Goal: Task Accomplishment & Management: Use online tool/utility

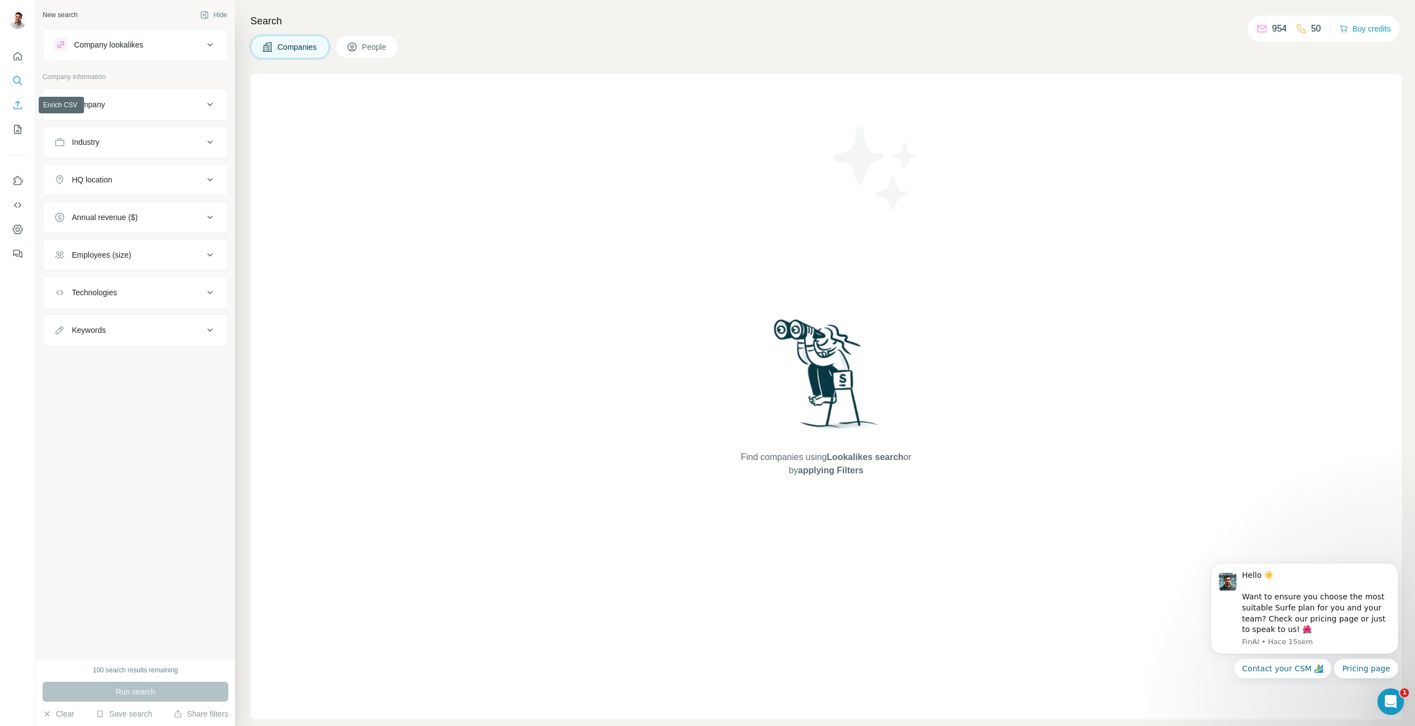
click at [16, 109] on icon "Enrich CSV" at bounding box center [17, 104] width 11 height 11
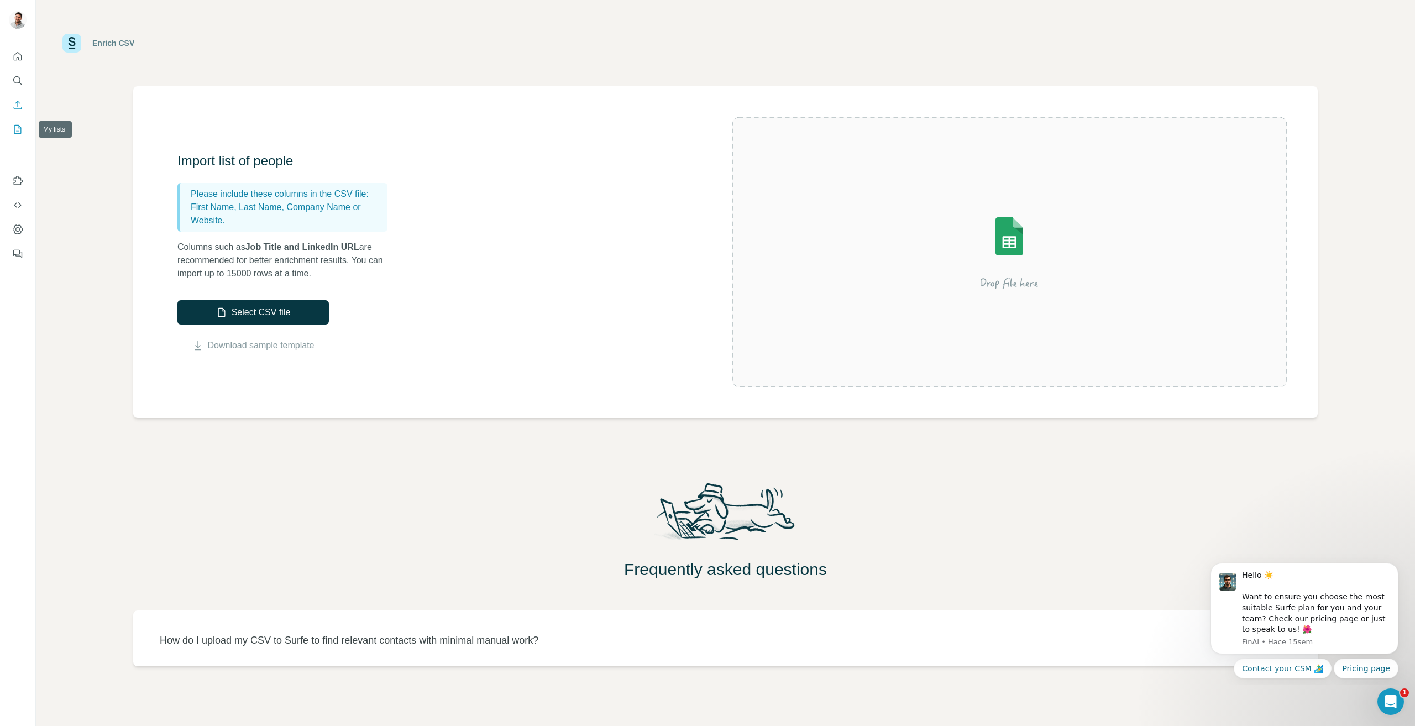
click at [20, 121] on button "My lists" at bounding box center [18, 129] width 18 height 20
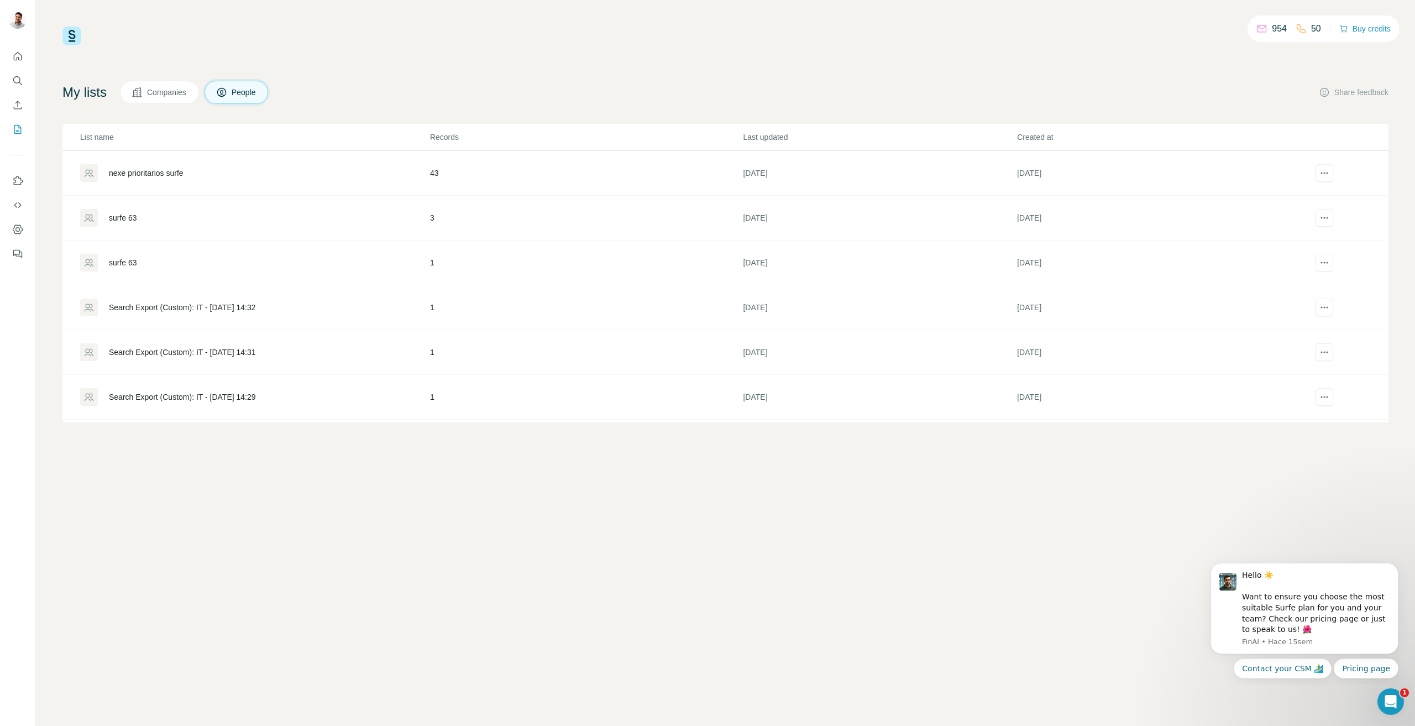
click at [183, 177] on div "nexe prioritarios surfe" at bounding box center [146, 172] width 75 height 11
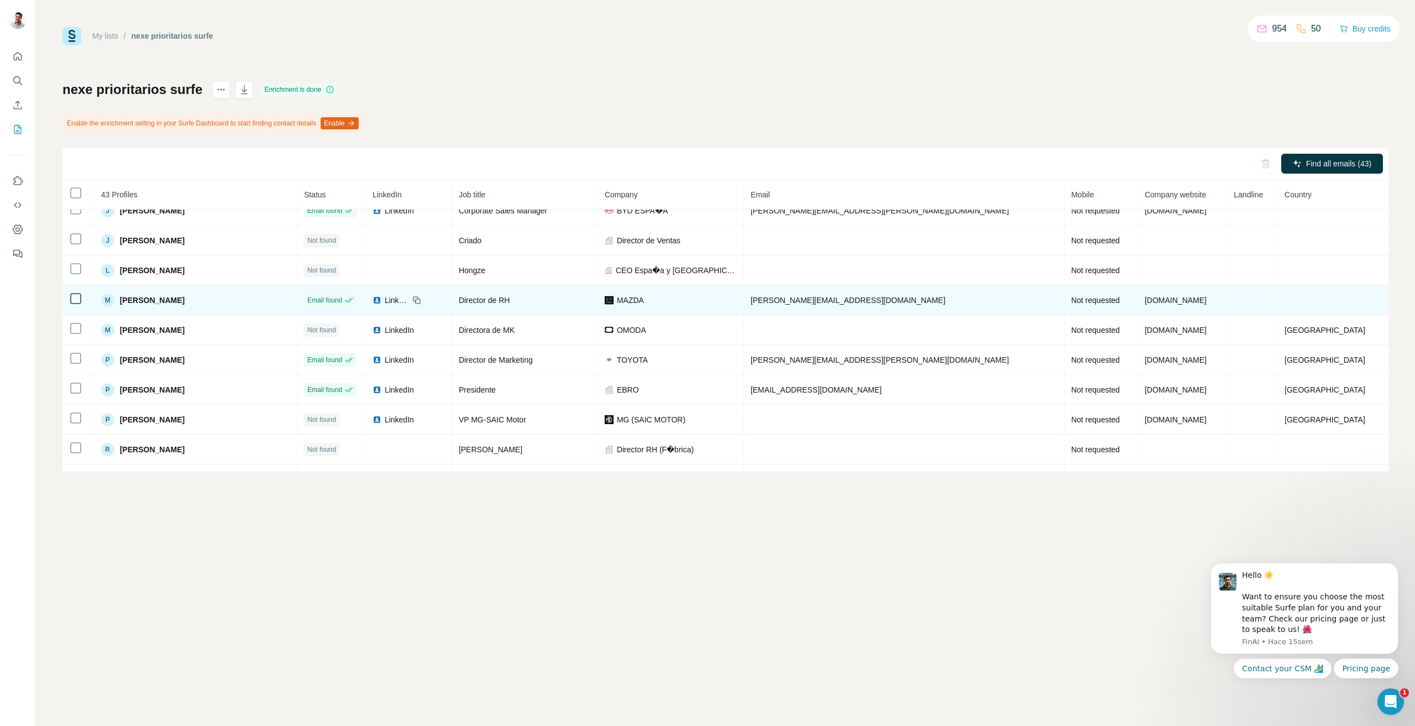
scroll to position [1021, 0]
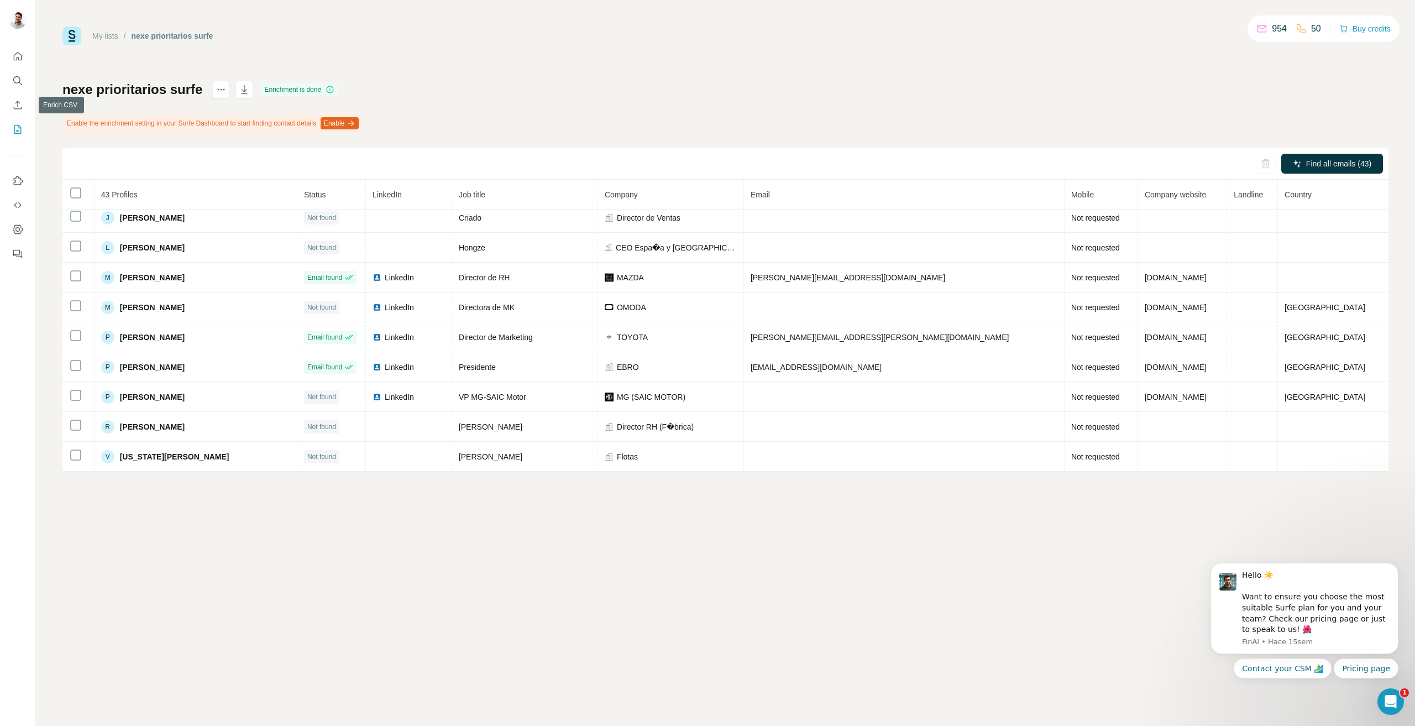
click at [8, 105] on div at bounding box center [17, 152] width 35 height 224
click at [12, 105] on button "Enrich CSV" at bounding box center [18, 105] width 18 height 20
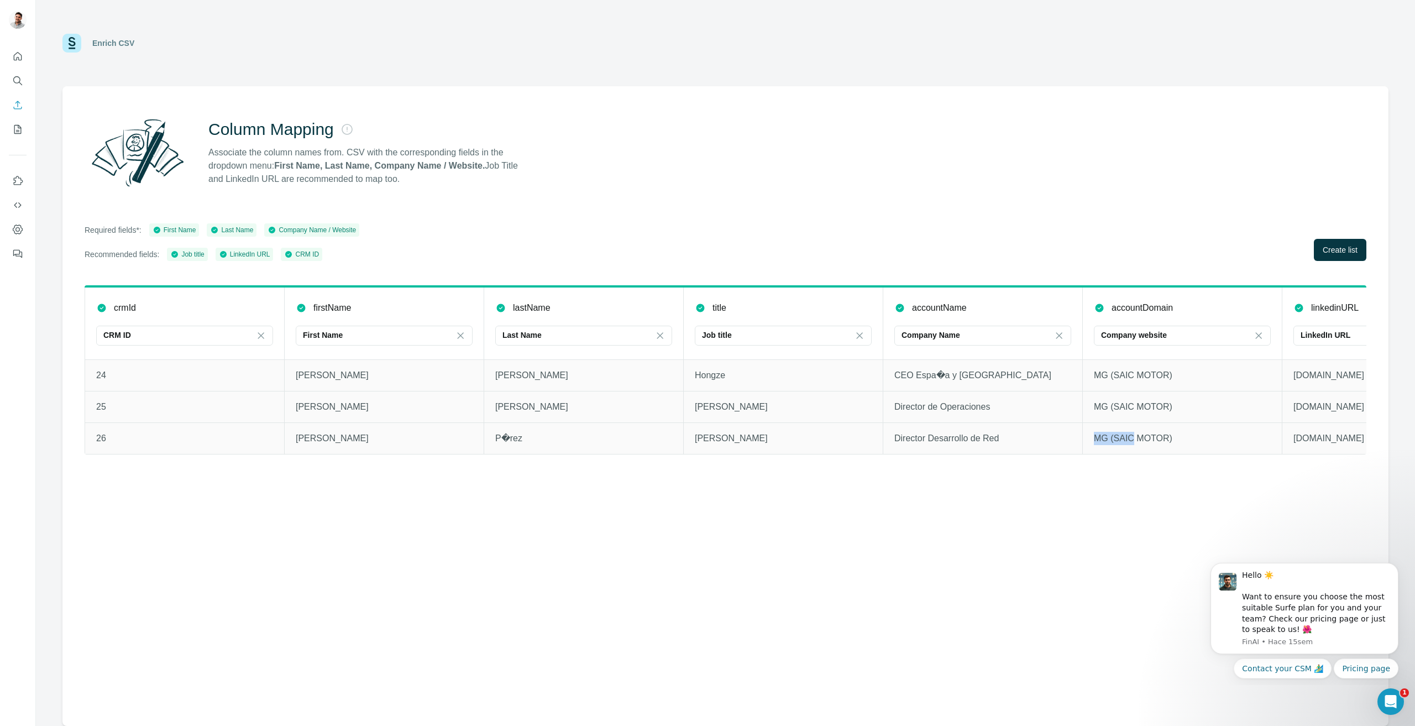
drag, startPoint x: 1080, startPoint y: 450, endPoint x: 1132, endPoint y: 451, distance: 52.0
click at [1132, 451] on tr "26 [PERSON_NAME]�rez [PERSON_NAME] Director Desarrollo de Red MG (SAIC MOTOR) […" at bounding box center [783, 438] width 1397 height 32
click at [1363, 250] on button "Create list" at bounding box center [1340, 250] width 53 height 22
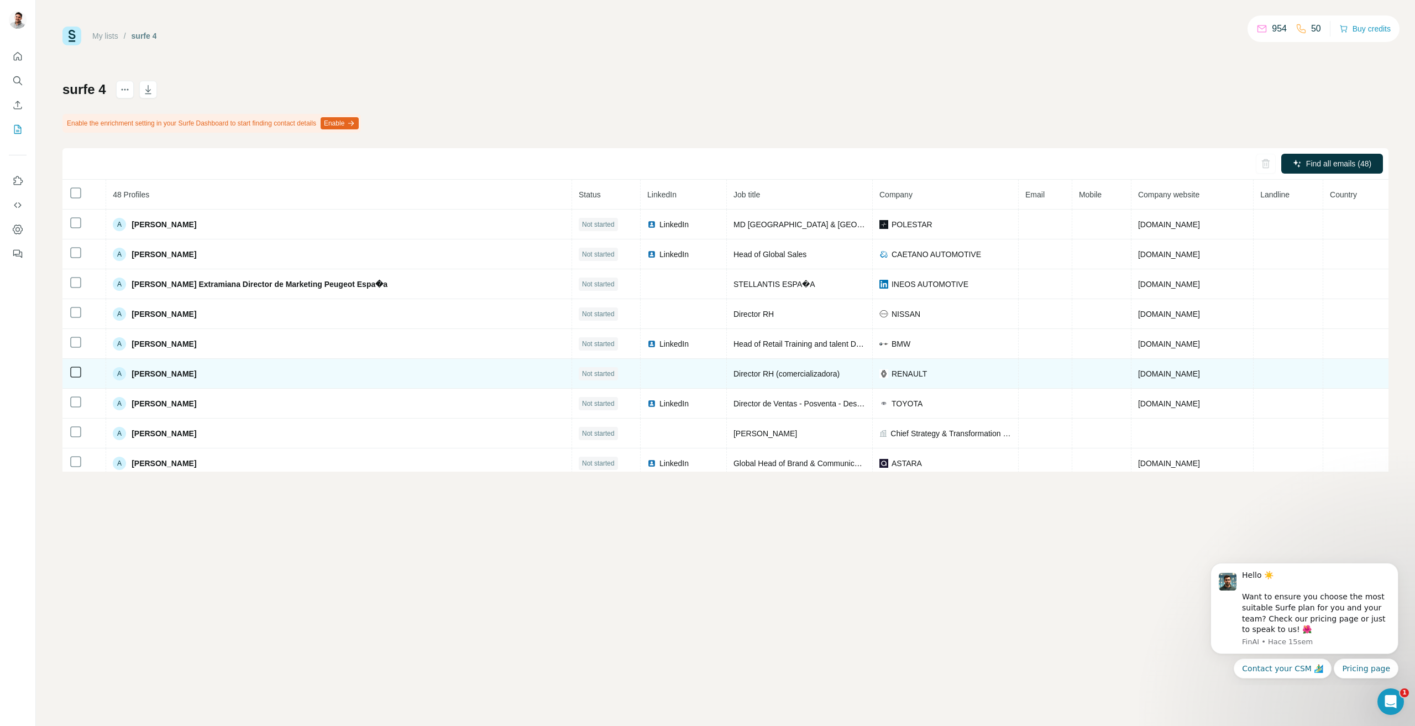
scroll to position [36, 0]
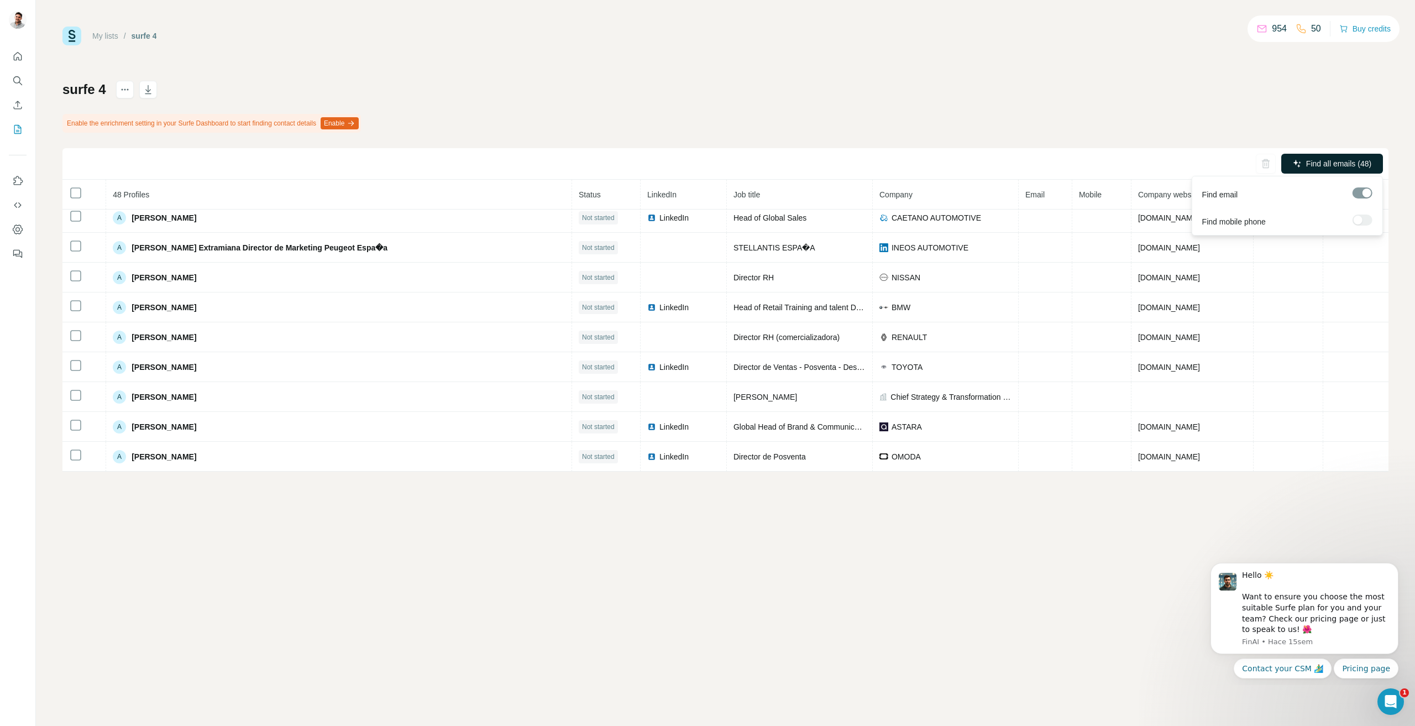
click at [1318, 161] on span "Find all emails (48)" at bounding box center [1338, 163] width 65 height 11
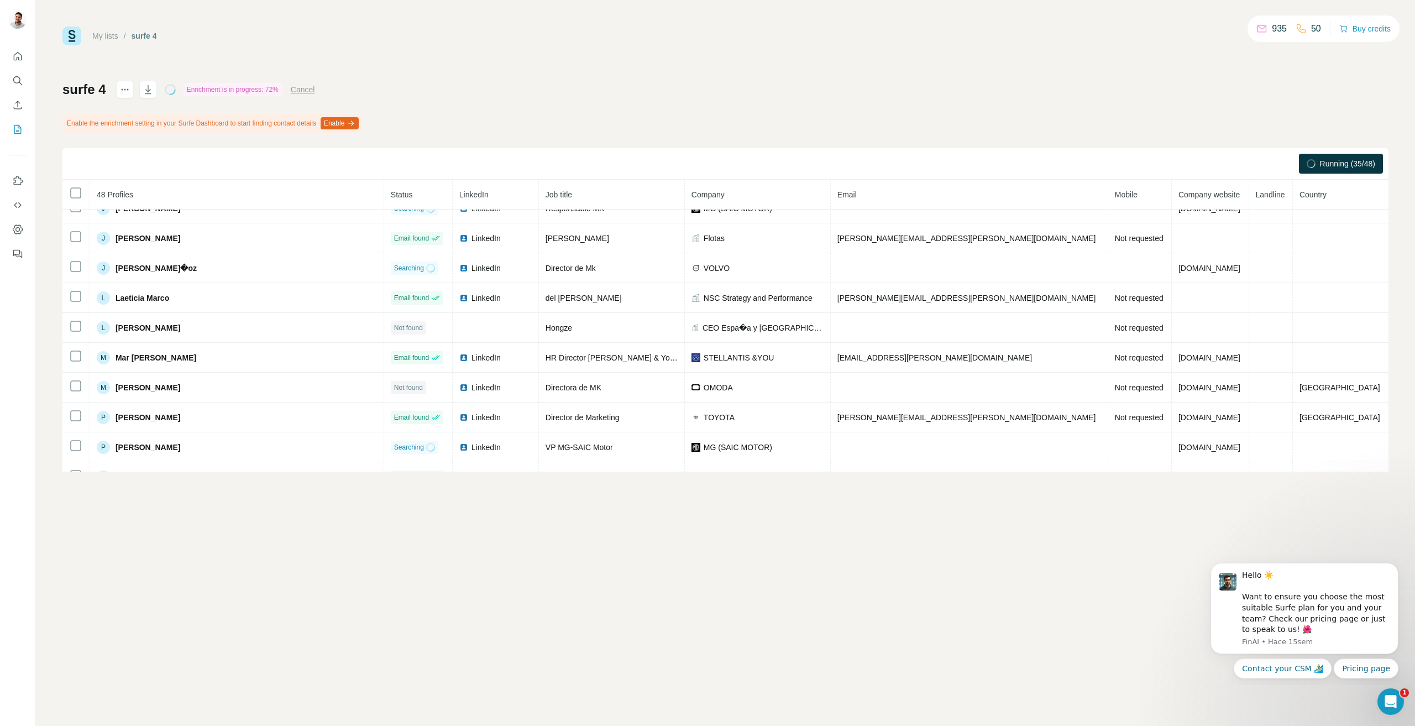
scroll to position [1171, 0]
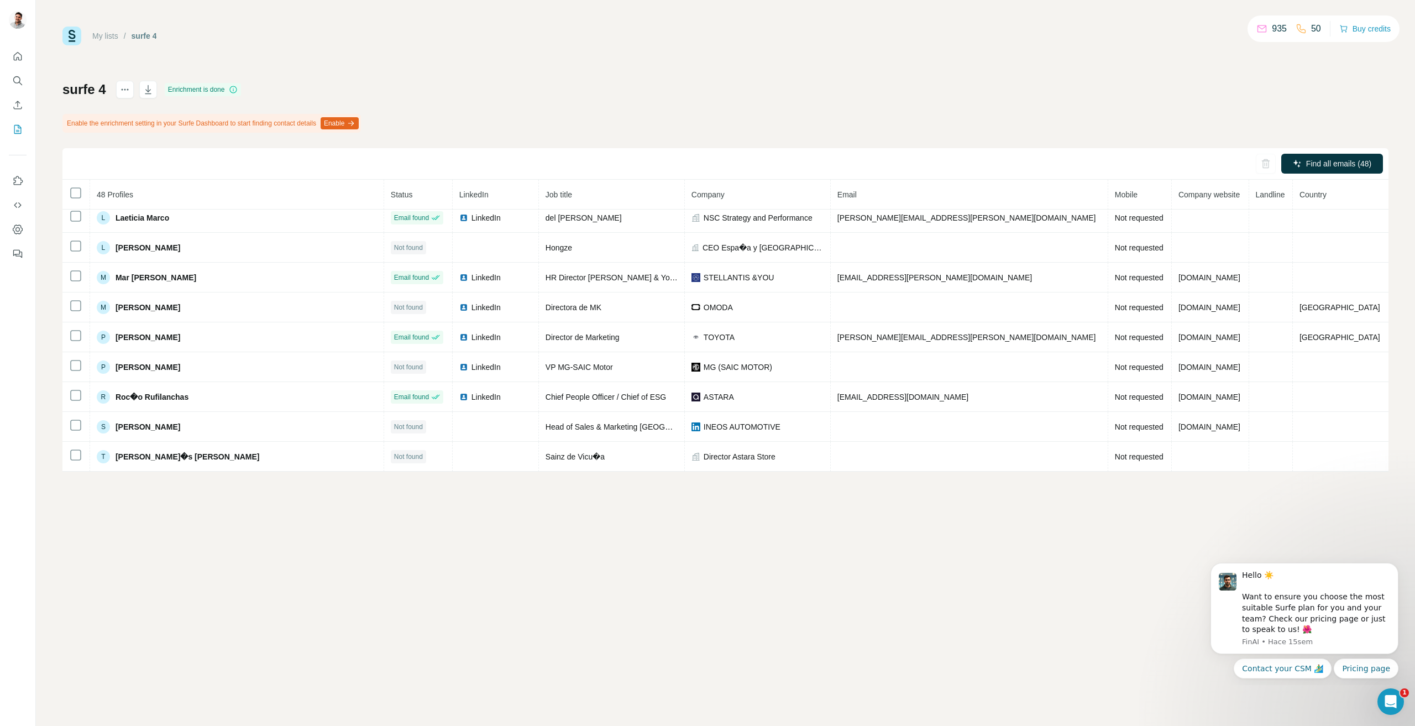
click at [1037, 521] on div "My lists / surfe 4 935 50 Buy credits surfe 4 Enrichment is done Enable the enr…" at bounding box center [725, 363] width 1379 height 726
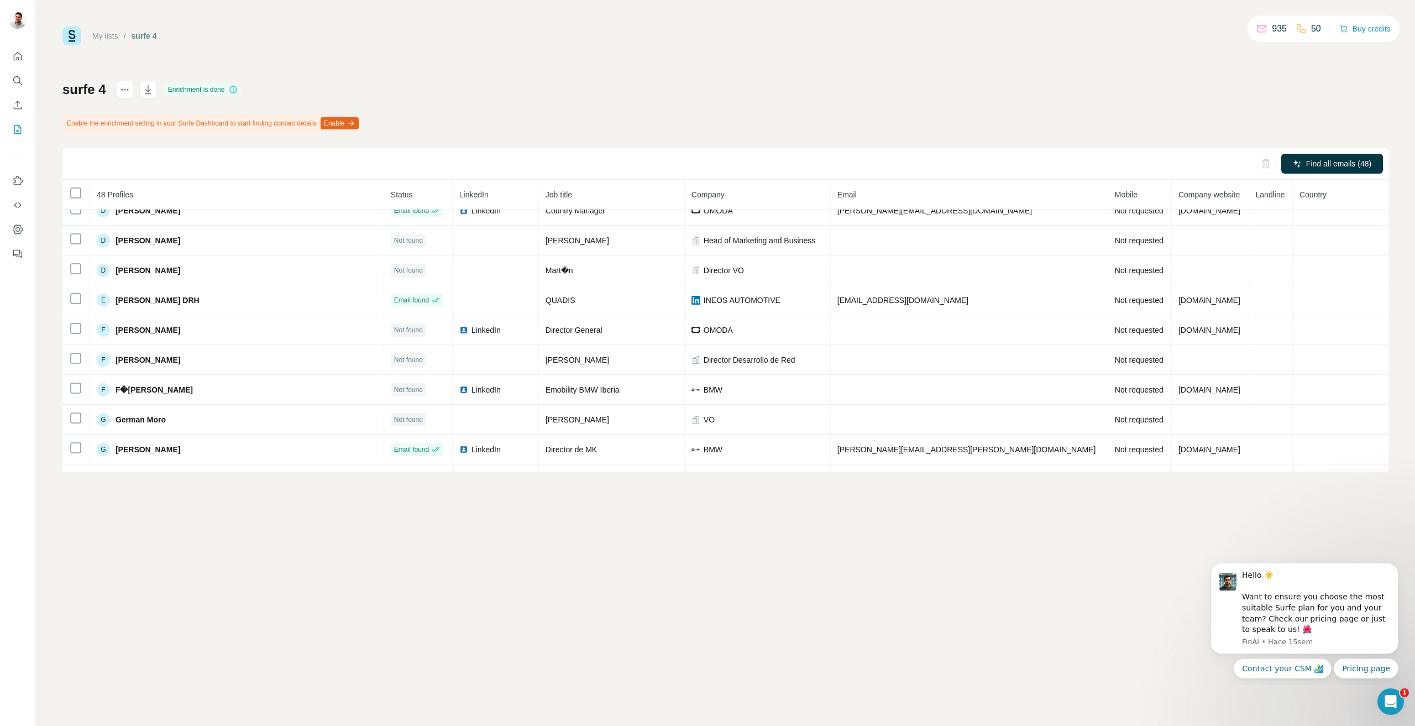
scroll to position [397, 0]
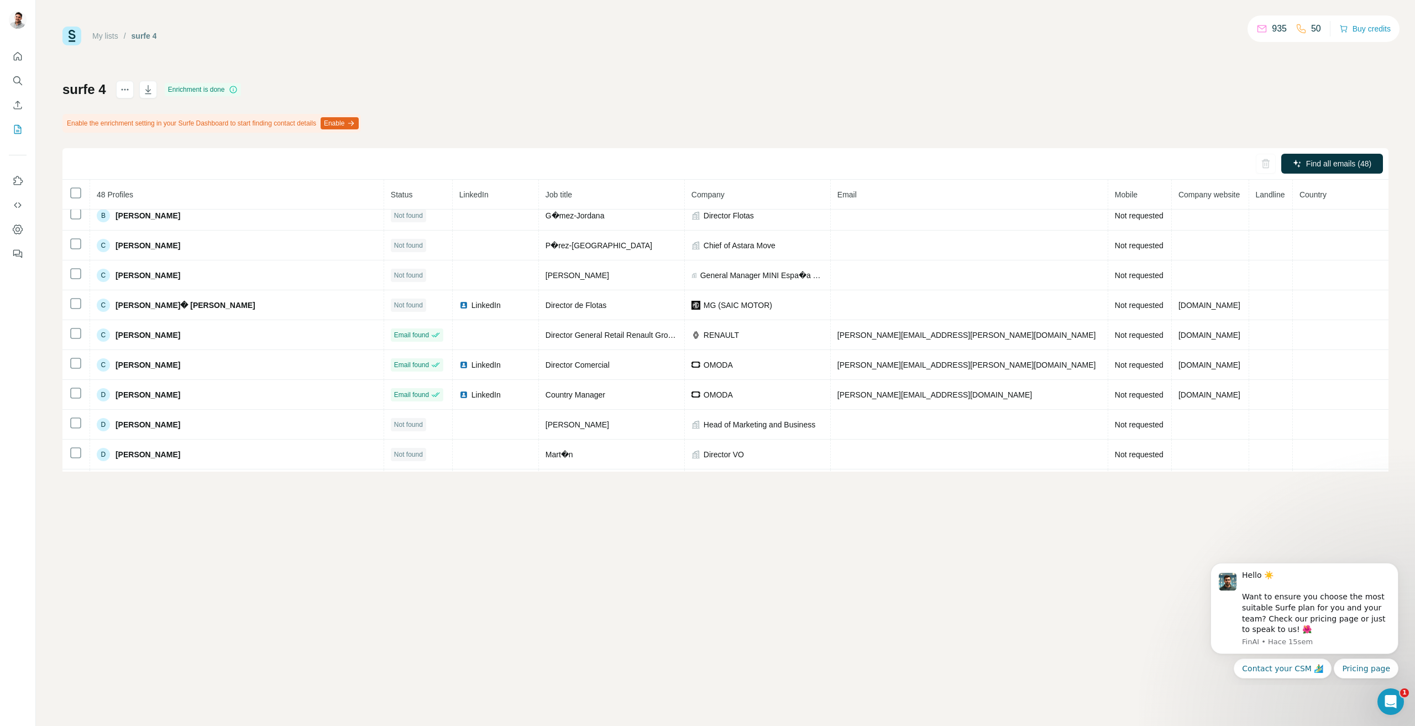
click at [82, 193] on th at bounding box center [76, 195] width 28 height 30
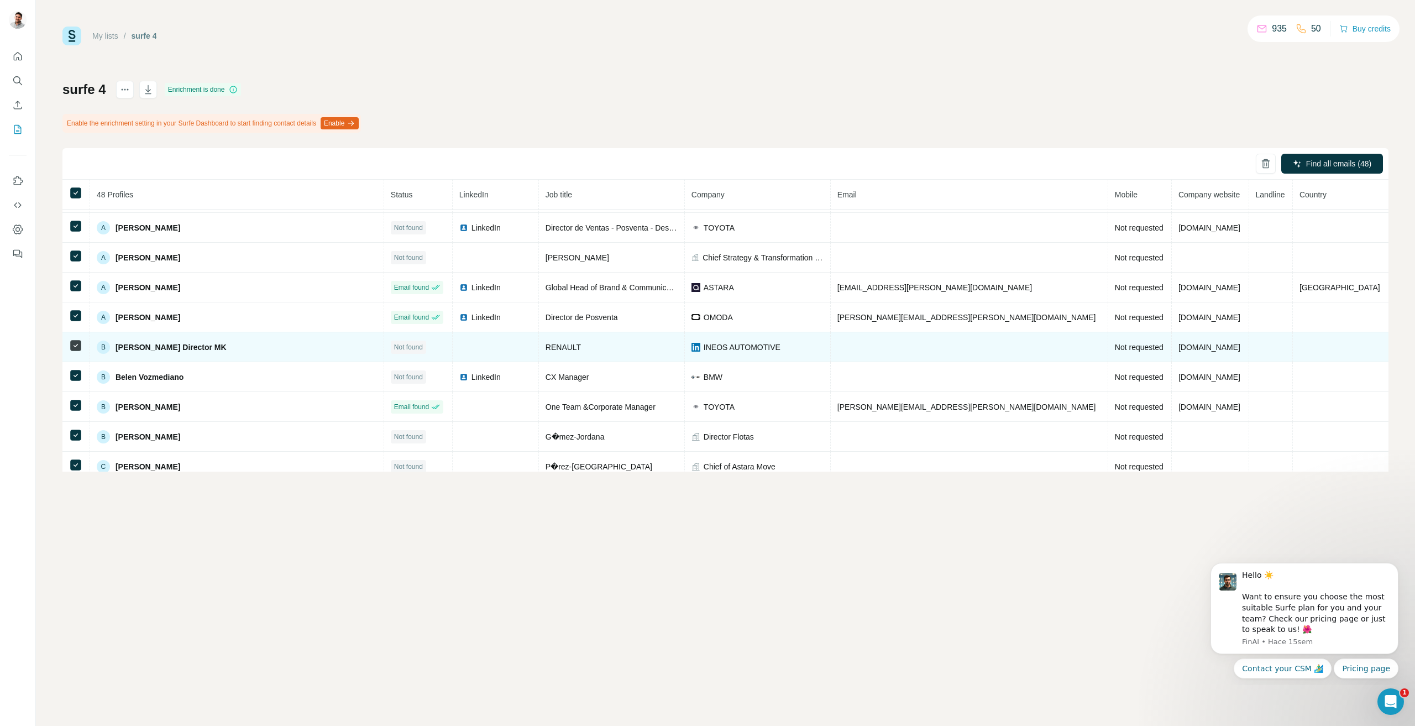
scroll to position [0, 0]
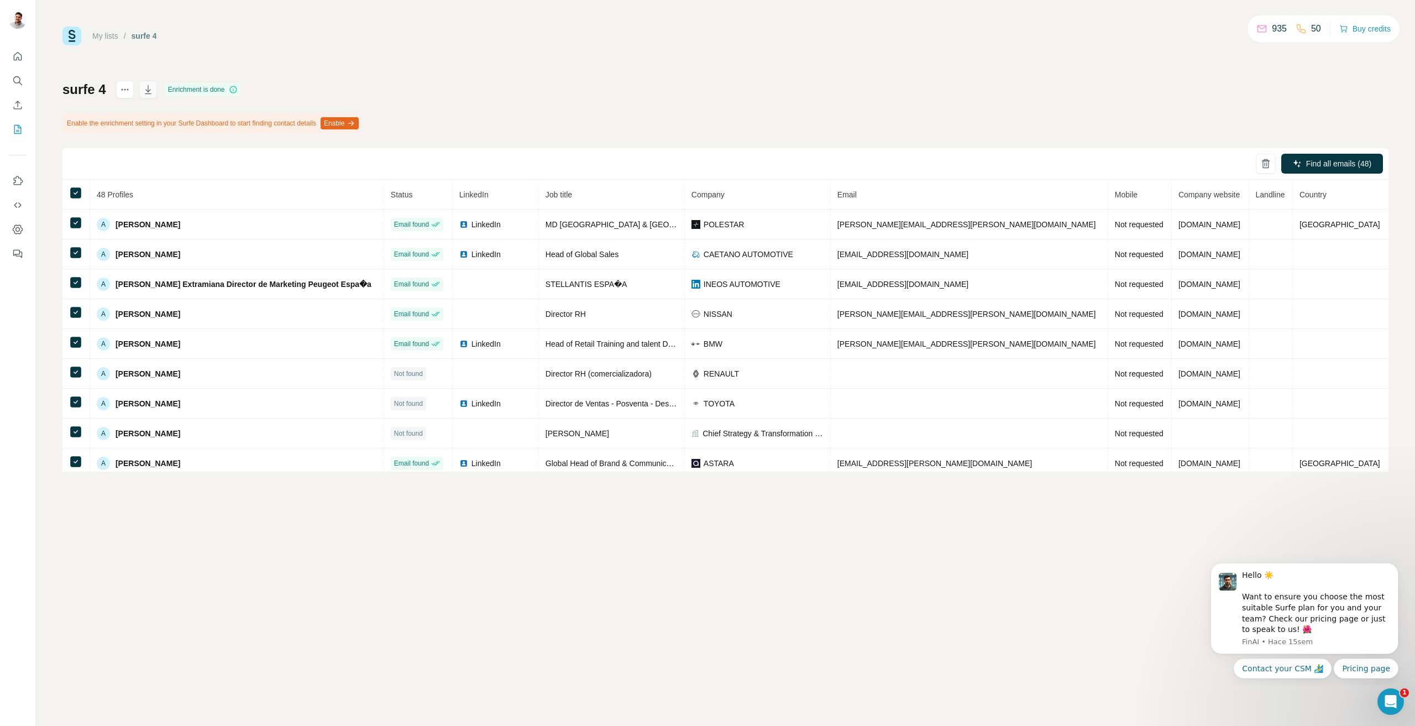
click at [146, 89] on icon "button" at bounding box center [148, 89] width 11 height 11
